Goal: Obtain resource: Download file/media

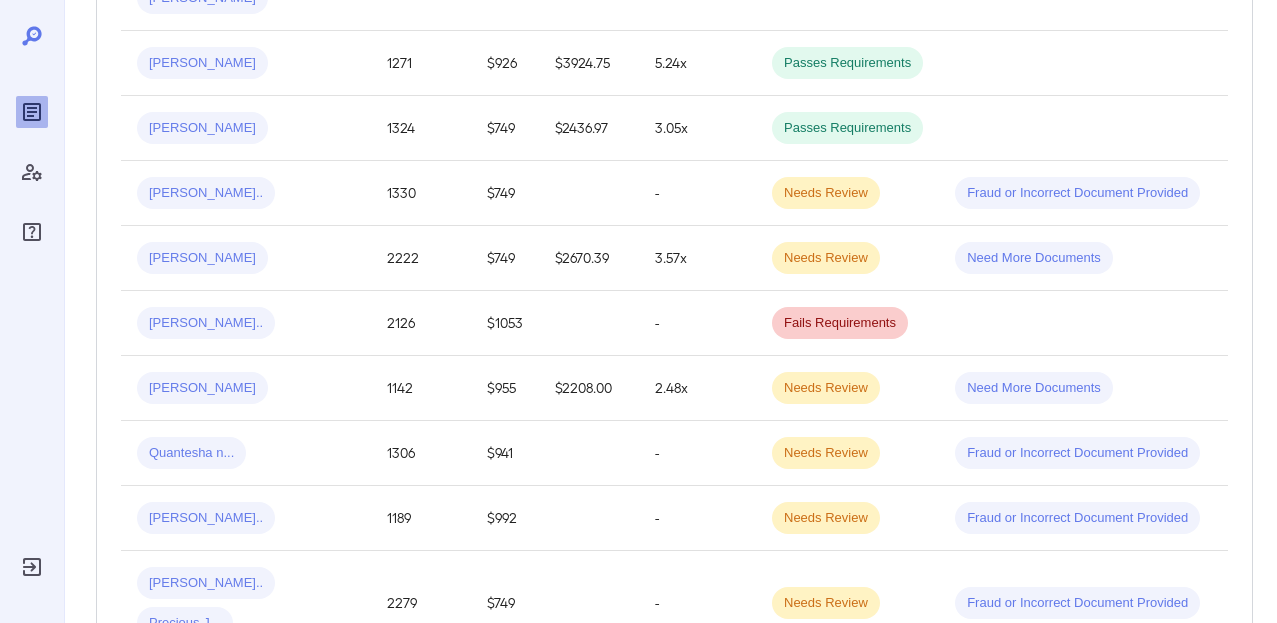
scroll to position [1520, 0]
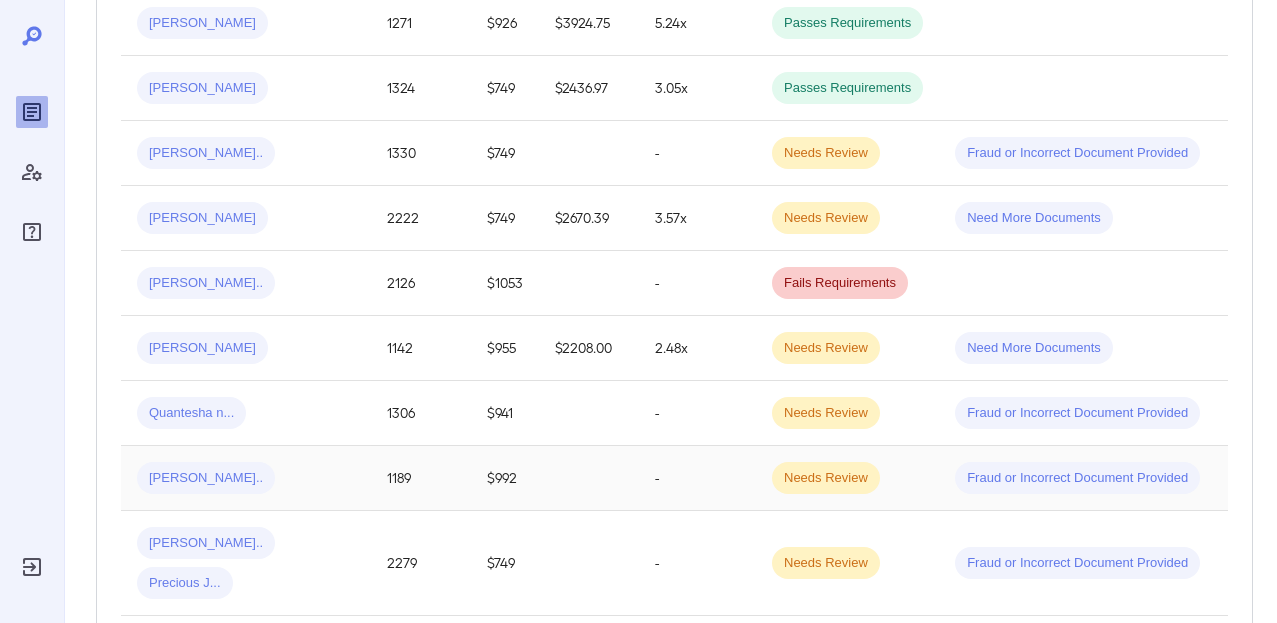
click at [247, 462] on div "[PERSON_NAME].." at bounding box center [246, 478] width 218 height 32
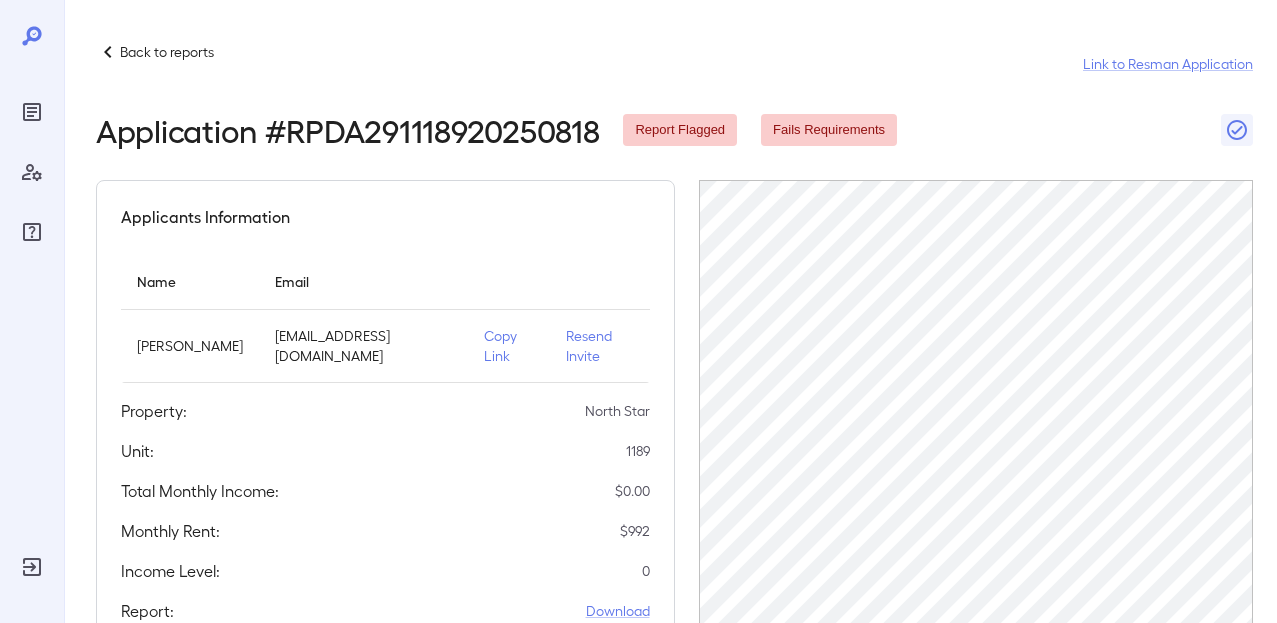
scroll to position [0, 151]
click at [661, 303] on div "Applicants Information Name Email Amber N Massey massamber003@gmail.com Copy Li…" at bounding box center [385, 414] width 579 height 468
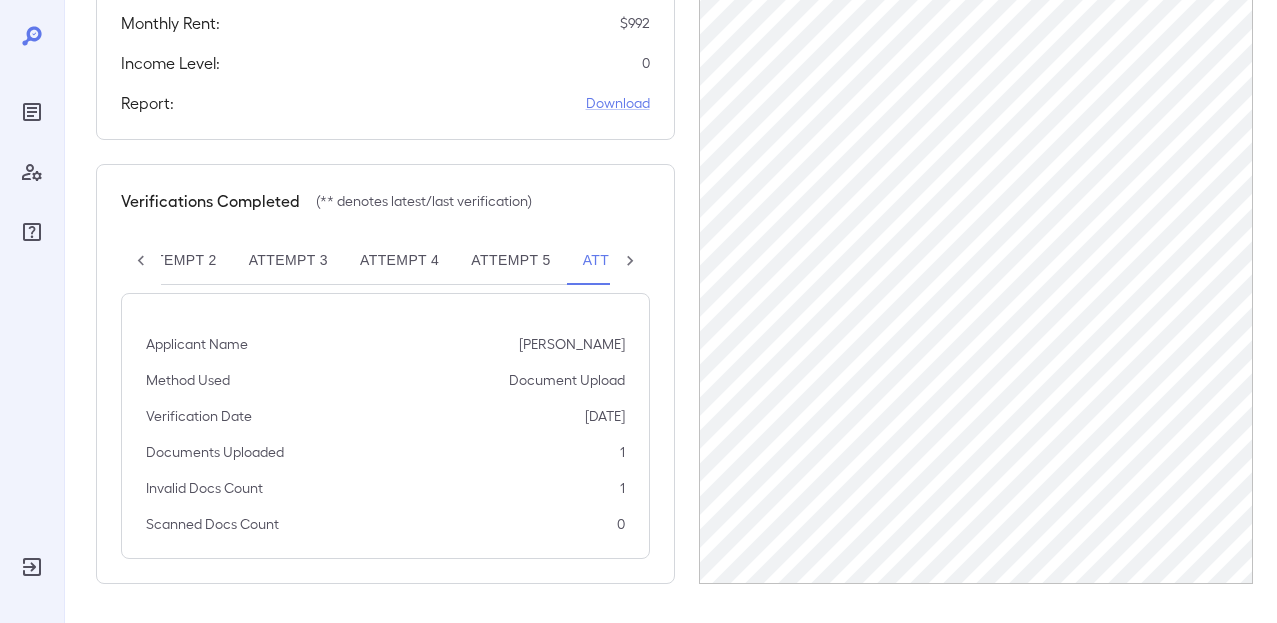
scroll to position [509, 0]
click at [619, 101] on link "Download" at bounding box center [618, 102] width 64 height 20
click at [630, 105] on link "Download" at bounding box center [618, 102] width 64 height 20
click at [690, 212] on div "Applicants Information Name Email Amber N Massey massamber003@gmail.com Copy Li…" at bounding box center [674, 127] width 1157 height 912
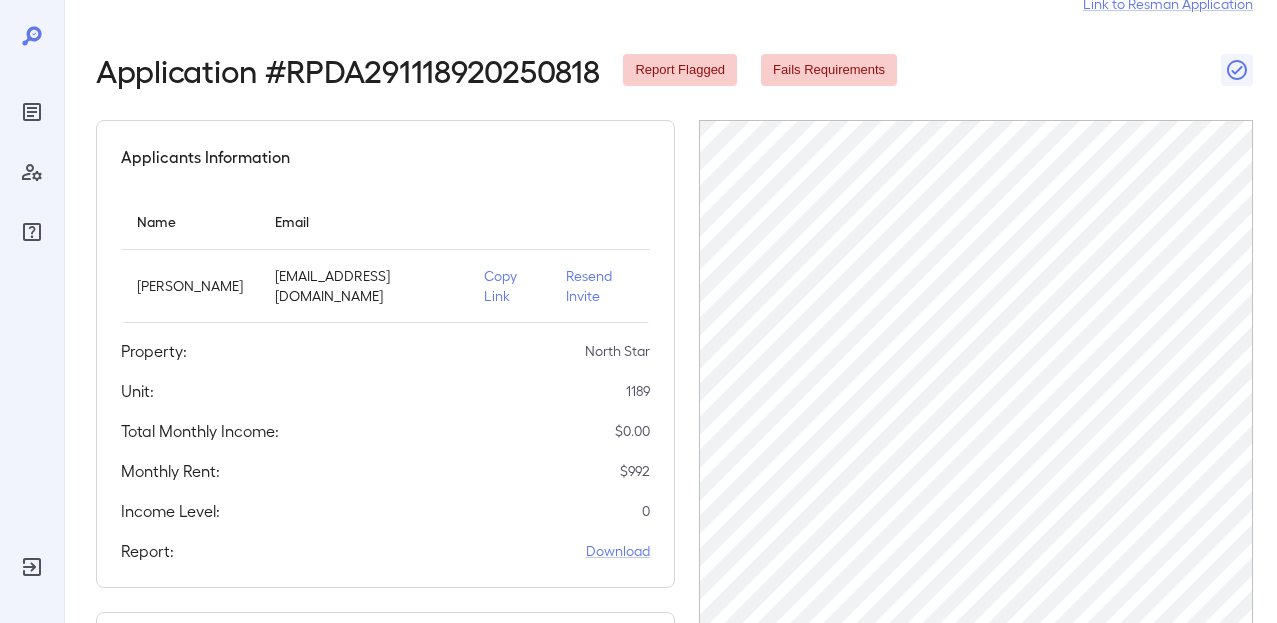
scroll to position [0, 0]
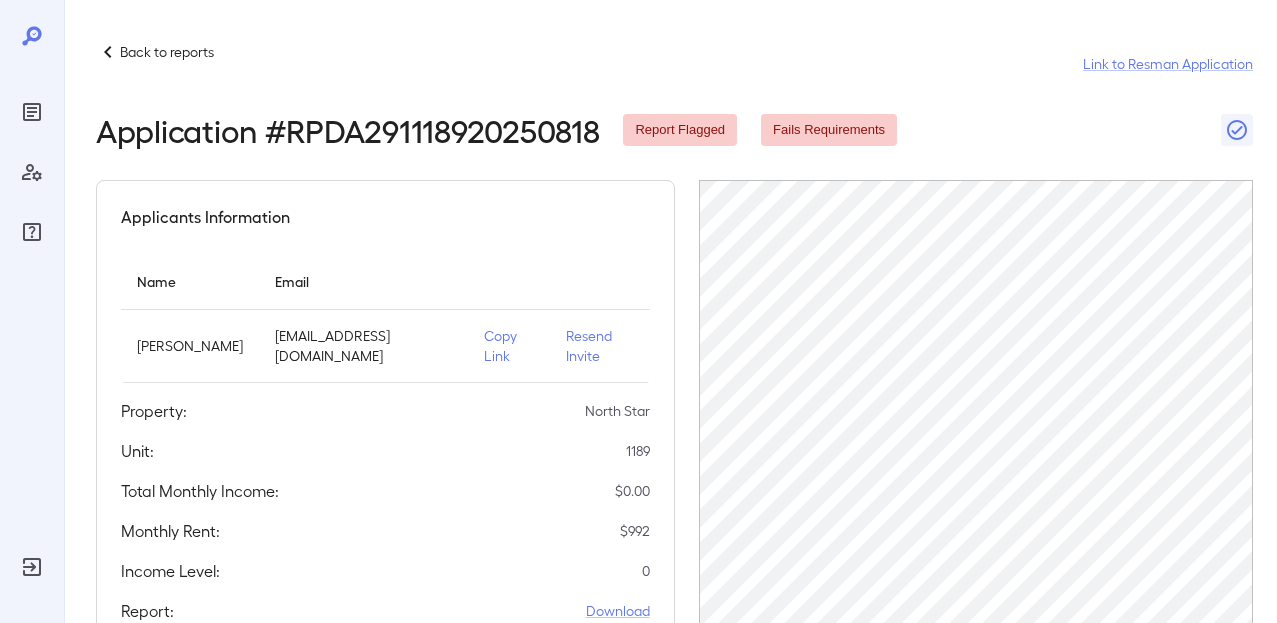
click at [130, 48] on p "Back to reports" at bounding box center [167, 52] width 94 height 20
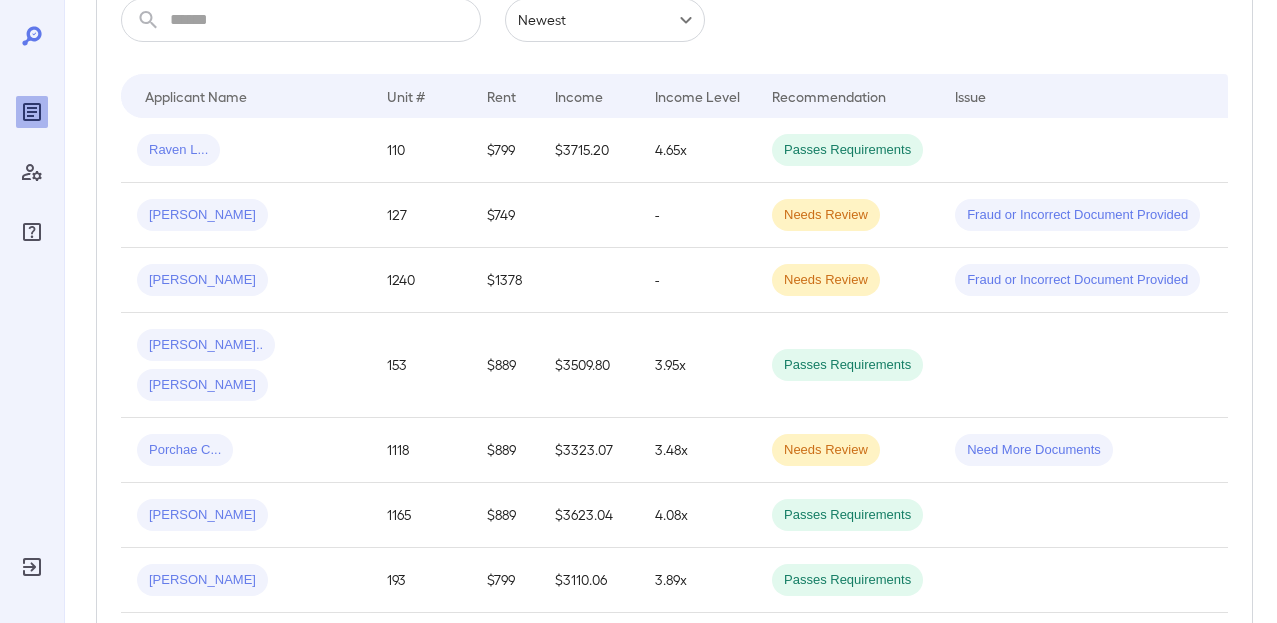
scroll to position [400, 0]
